Goal: Task Accomplishment & Management: Manage account settings

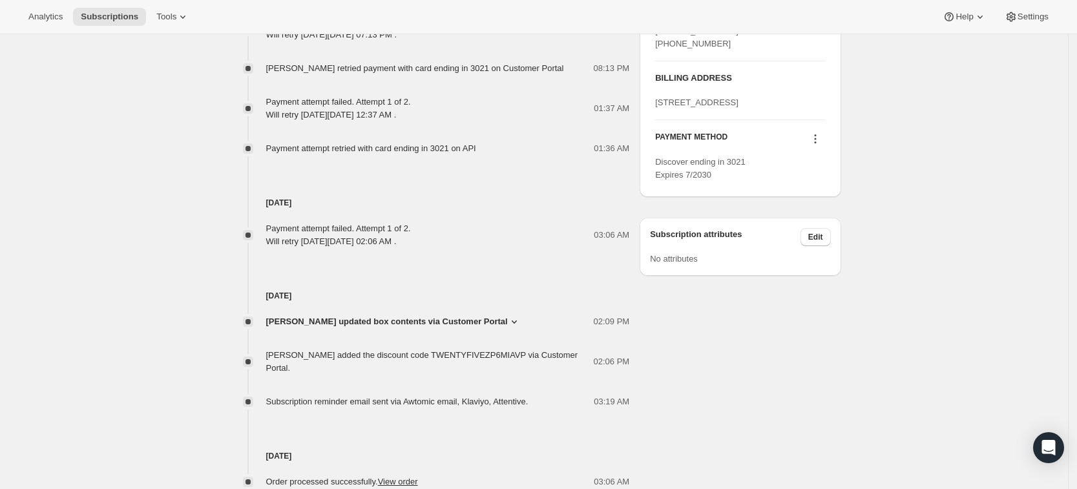
scroll to position [672, 0]
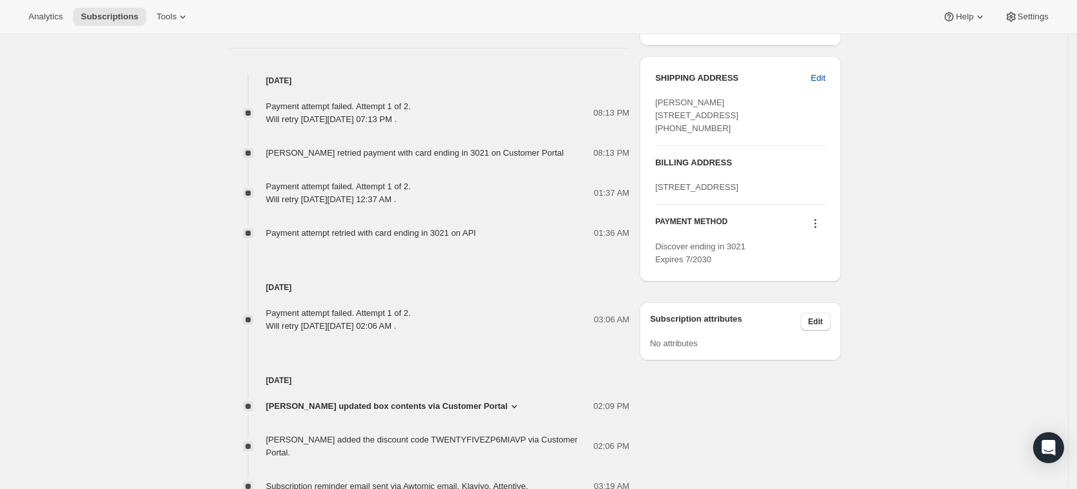
click at [825, 78] on span "Edit" at bounding box center [818, 78] width 14 height 13
select select "MO"
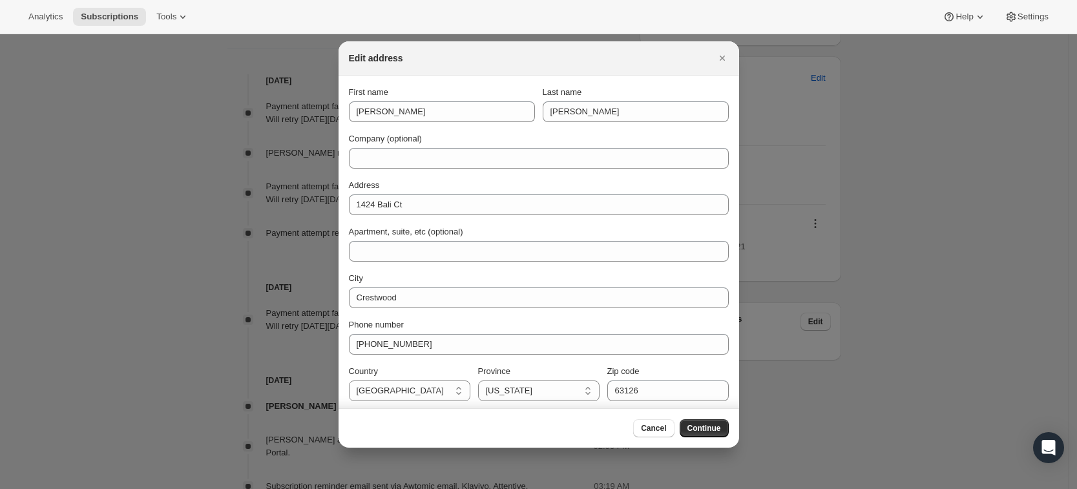
scroll to position [3, 0]
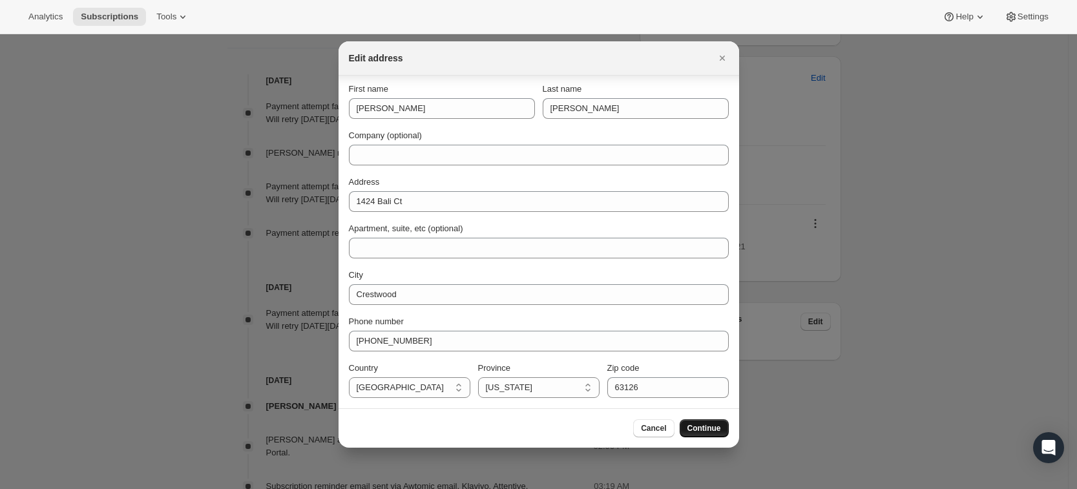
click at [698, 427] on span "Continue" at bounding box center [705, 428] width 34 height 10
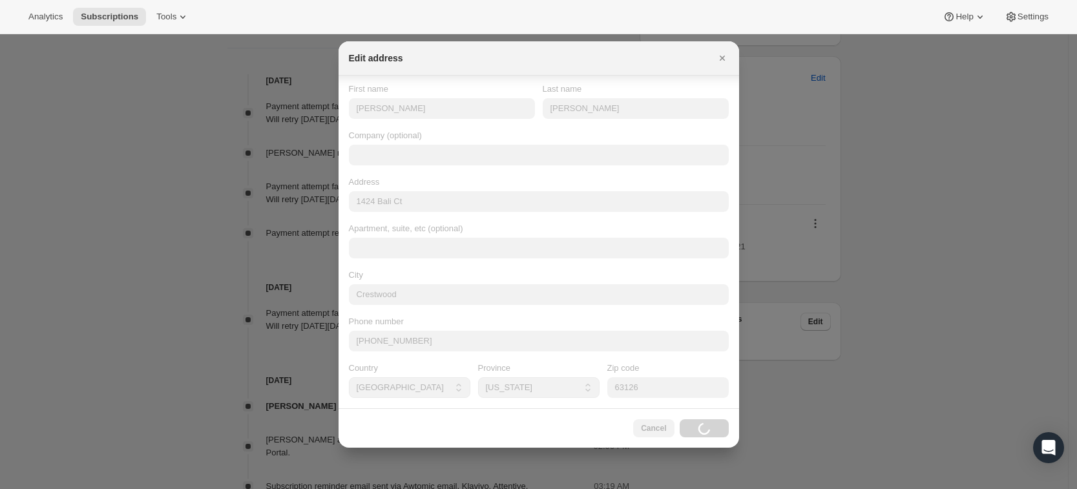
scroll to position [0, 0]
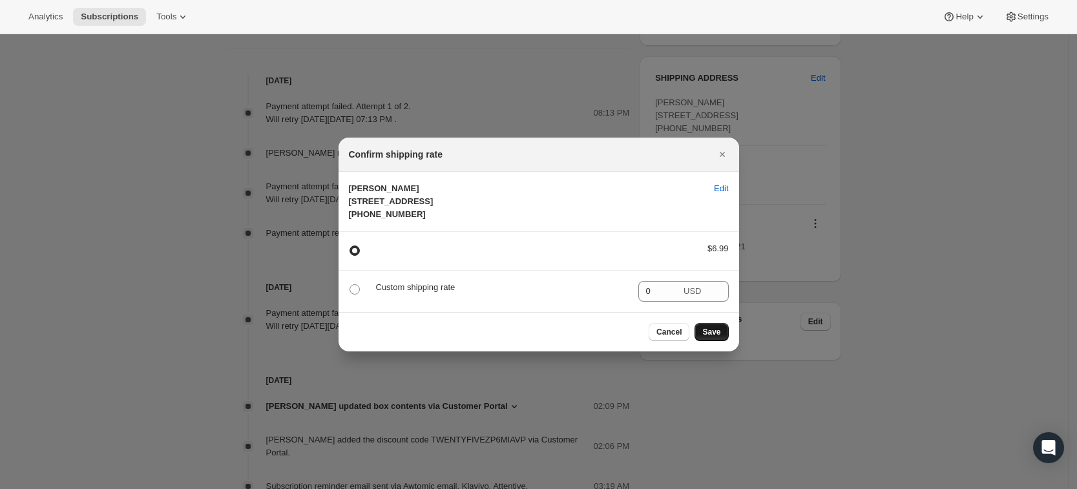
click at [710, 337] on span "Save" at bounding box center [712, 332] width 18 height 10
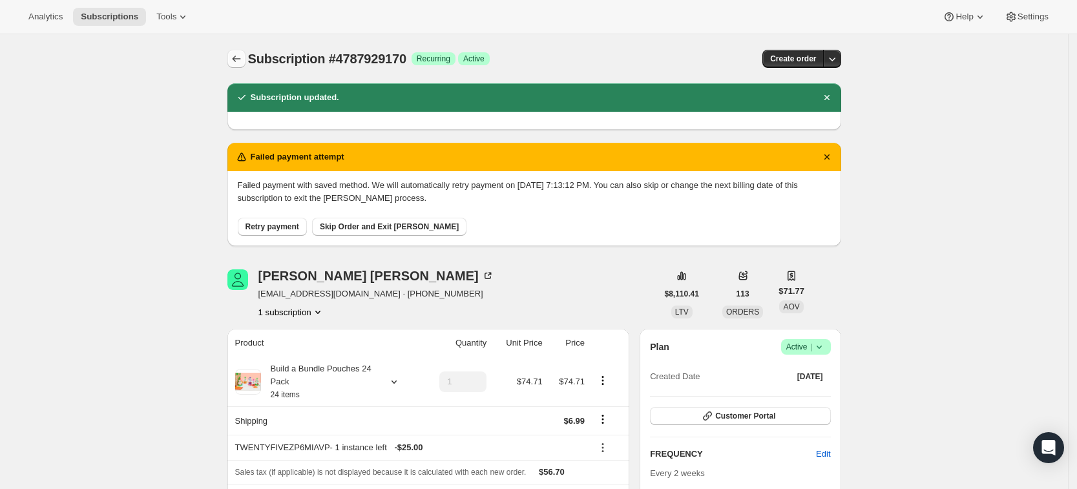
click at [235, 61] on icon "Subscriptions" at bounding box center [236, 58] width 13 height 13
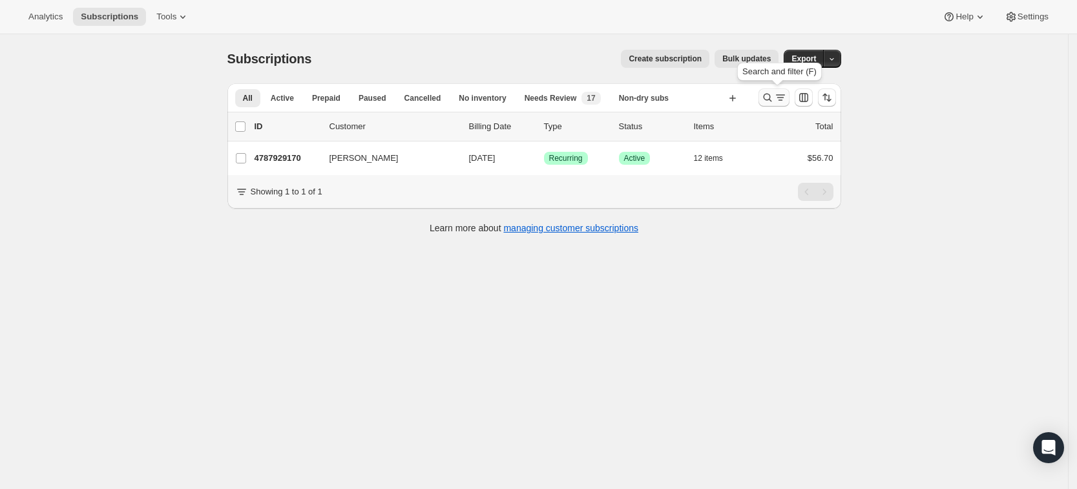
click at [763, 96] on button "Search and filter results" at bounding box center [774, 98] width 31 height 18
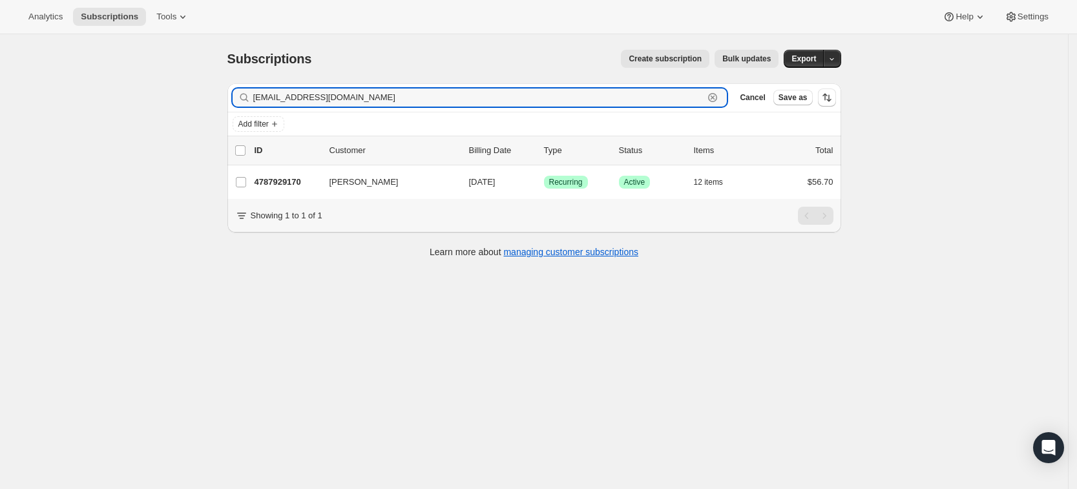
click at [719, 101] on icon "button" at bounding box center [712, 97] width 13 height 13
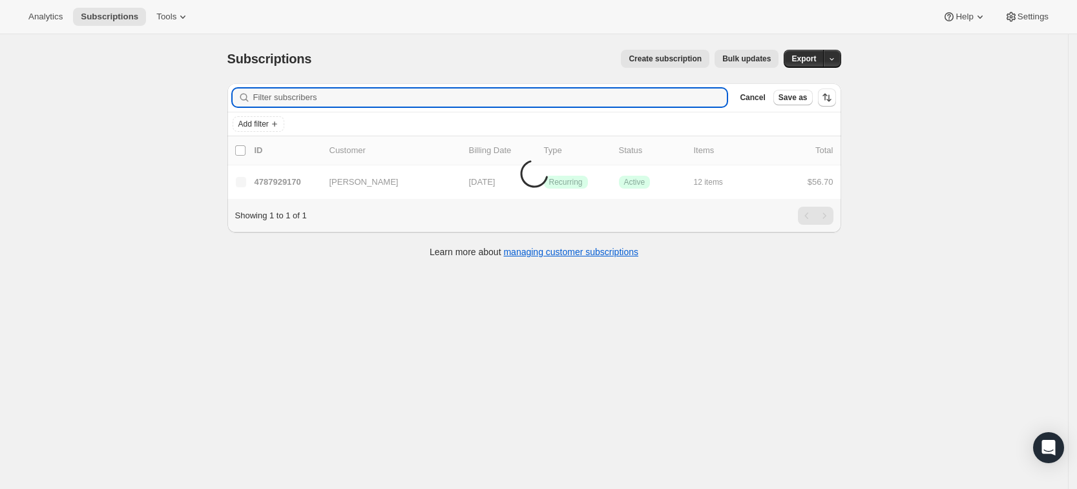
paste input "[EMAIL_ADDRESS][DOMAIN_NAME]"
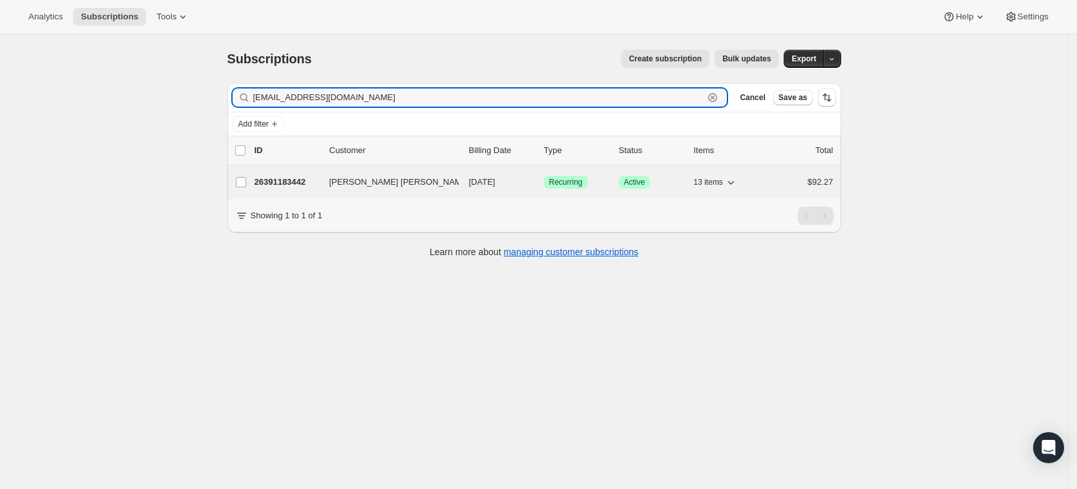
type input "[EMAIL_ADDRESS][DOMAIN_NAME]"
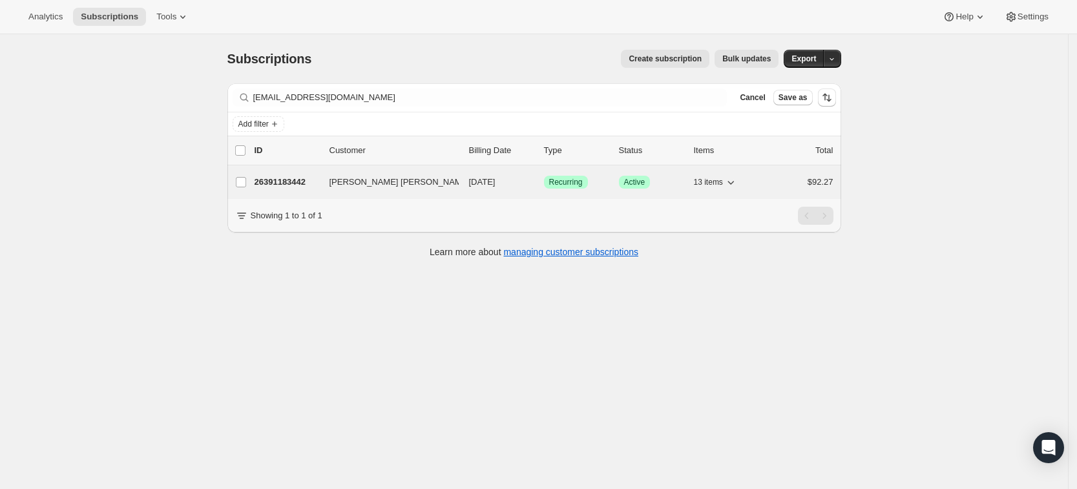
click at [290, 182] on p "26391183442" at bounding box center [287, 182] width 65 height 13
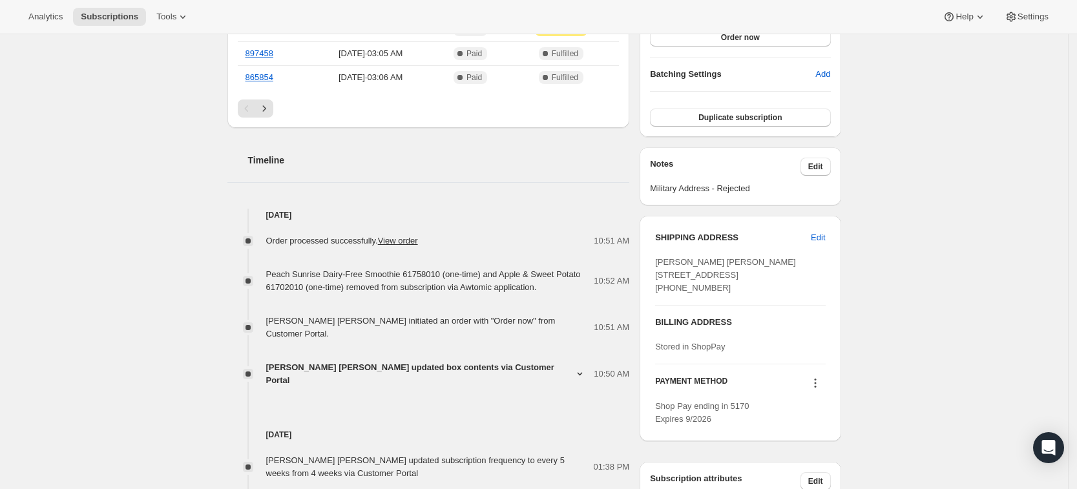
scroll to position [295, 0]
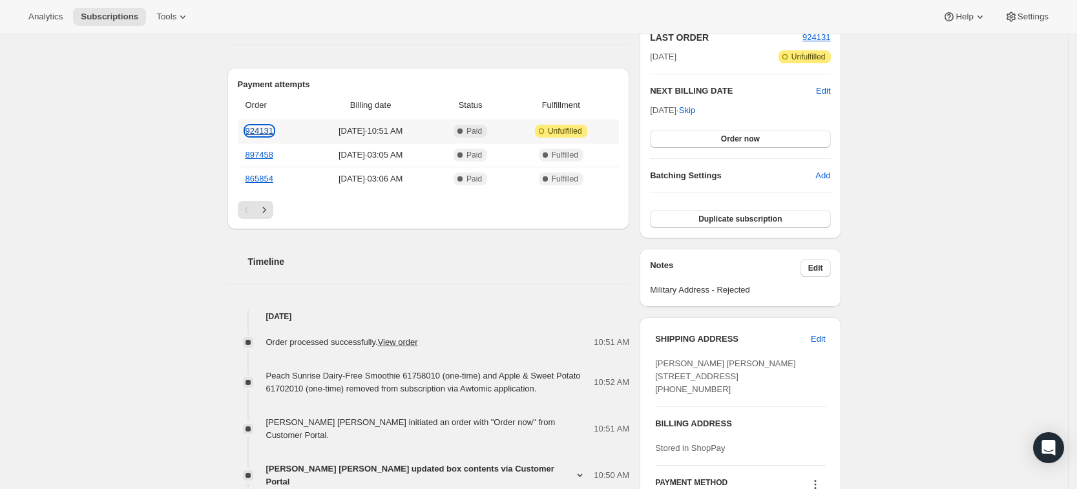
click at [261, 127] on link "924131" at bounding box center [260, 131] width 28 height 10
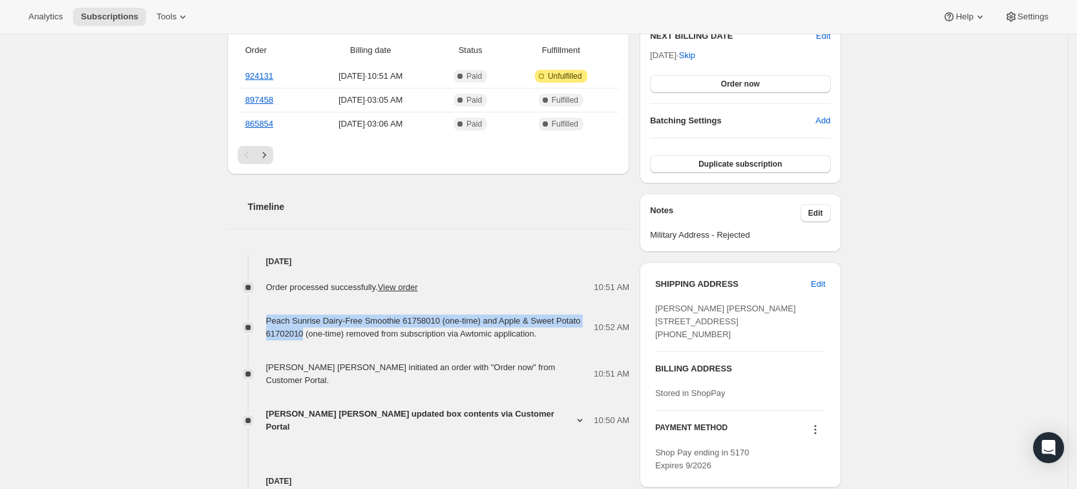
drag, startPoint x: 306, startPoint y: 329, endPoint x: 268, endPoint y: 315, distance: 39.9
click at [268, 315] on div "Peach Sunrise Dairy-Free Smoothie 61758010 (one-time) and Apple & Sweet Potato …" at bounding box center [428, 328] width 403 height 26
copy span "Peach Sunrise Dairy-Free Smoothie 61758010 (one-time) and Apple & Sweet Potato …"
